Goal: Task Accomplishment & Management: Use online tool/utility

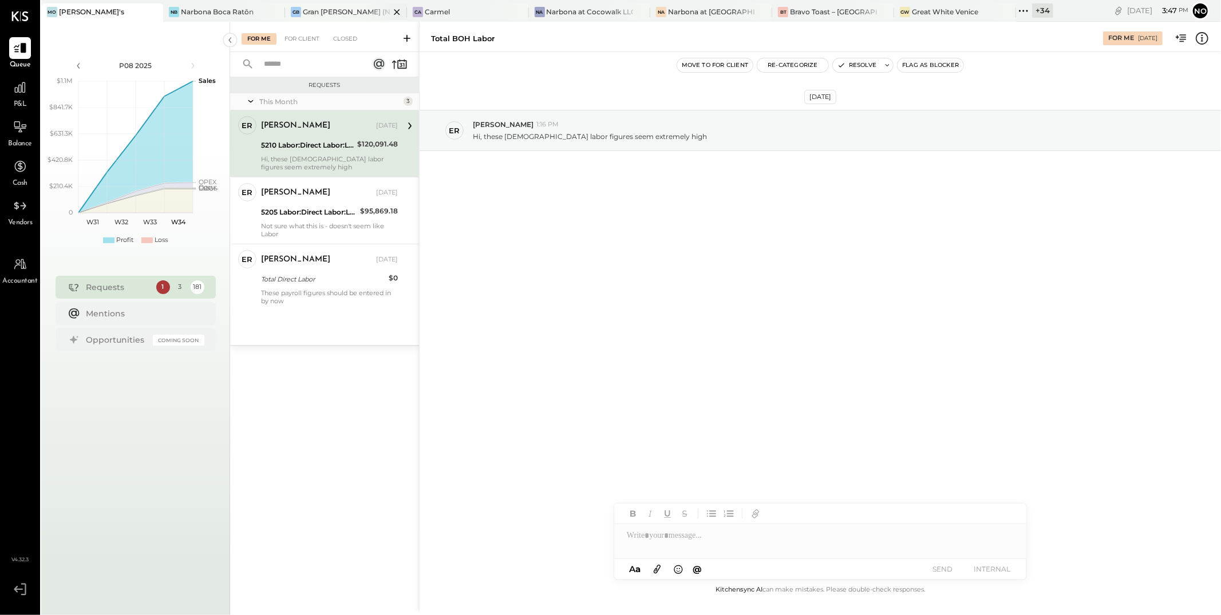
click at [307, 12] on div "Gran [PERSON_NAME] (New)" at bounding box center [346, 12] width 87 height 10
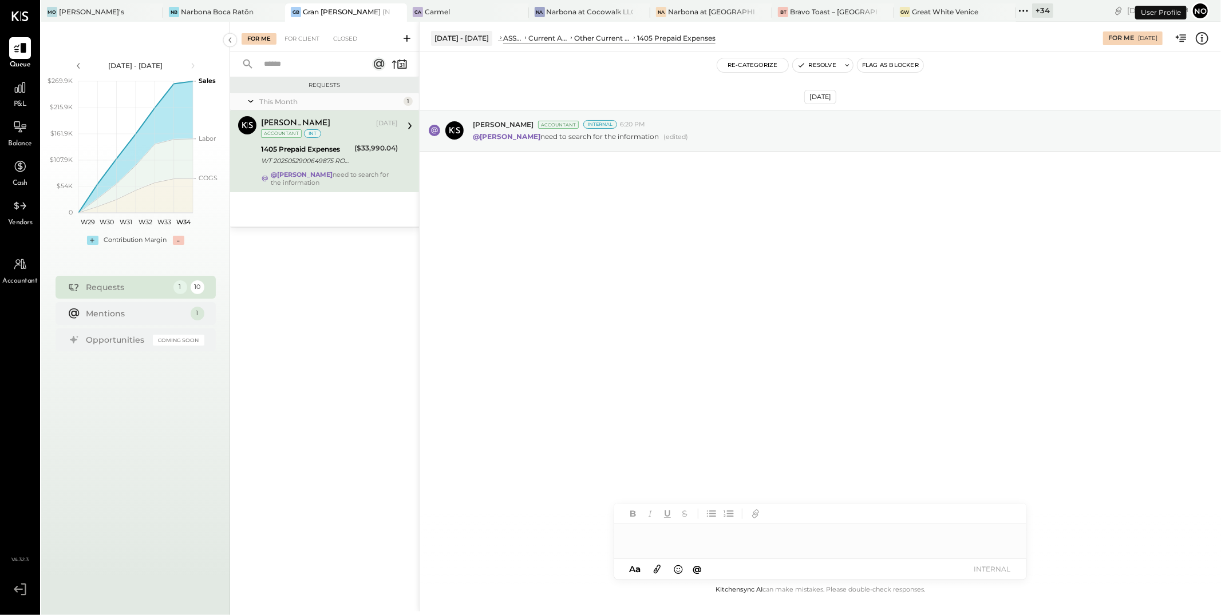
click at [314, 156] on div "WT 2025052900649875 ROYAL BANK OF CA /ORG=ADTREE CONCEPTS INC. SRF# 20250529006…" at bounding box center [306, 160] width 90 height 11
click at [810, 65] on button "Resolve" at bounding box center [817, 65] width 48 height 14
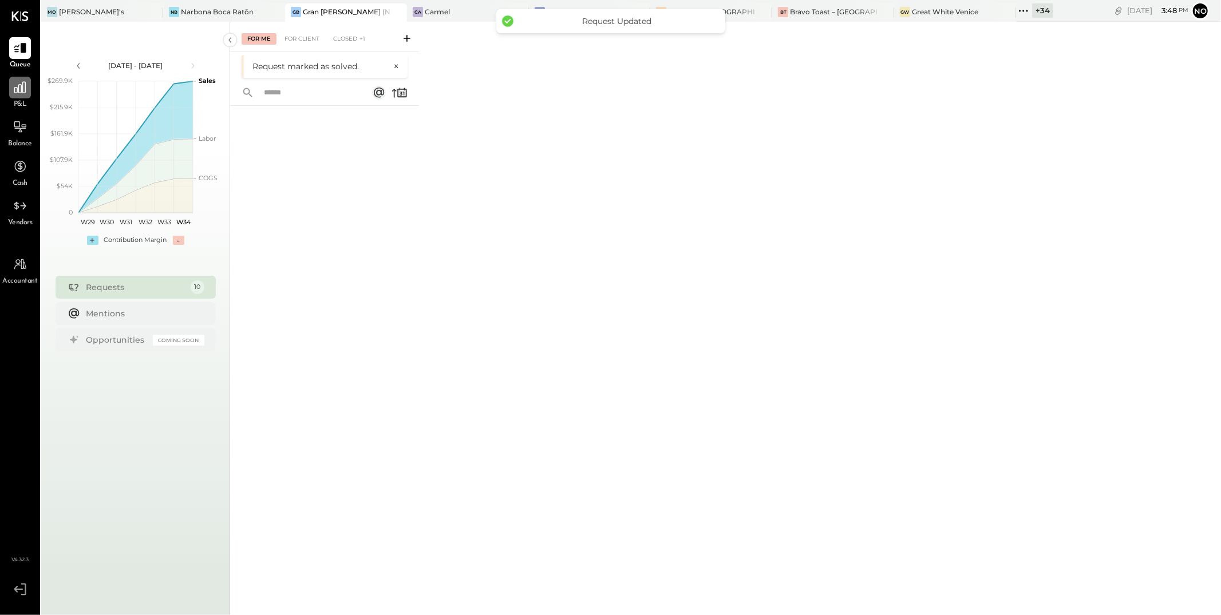
click at [25, 88] on icon at bounding box center [20, 87] width 15 height 15
